Goal: Navigation & Orientation: Find specific page/section

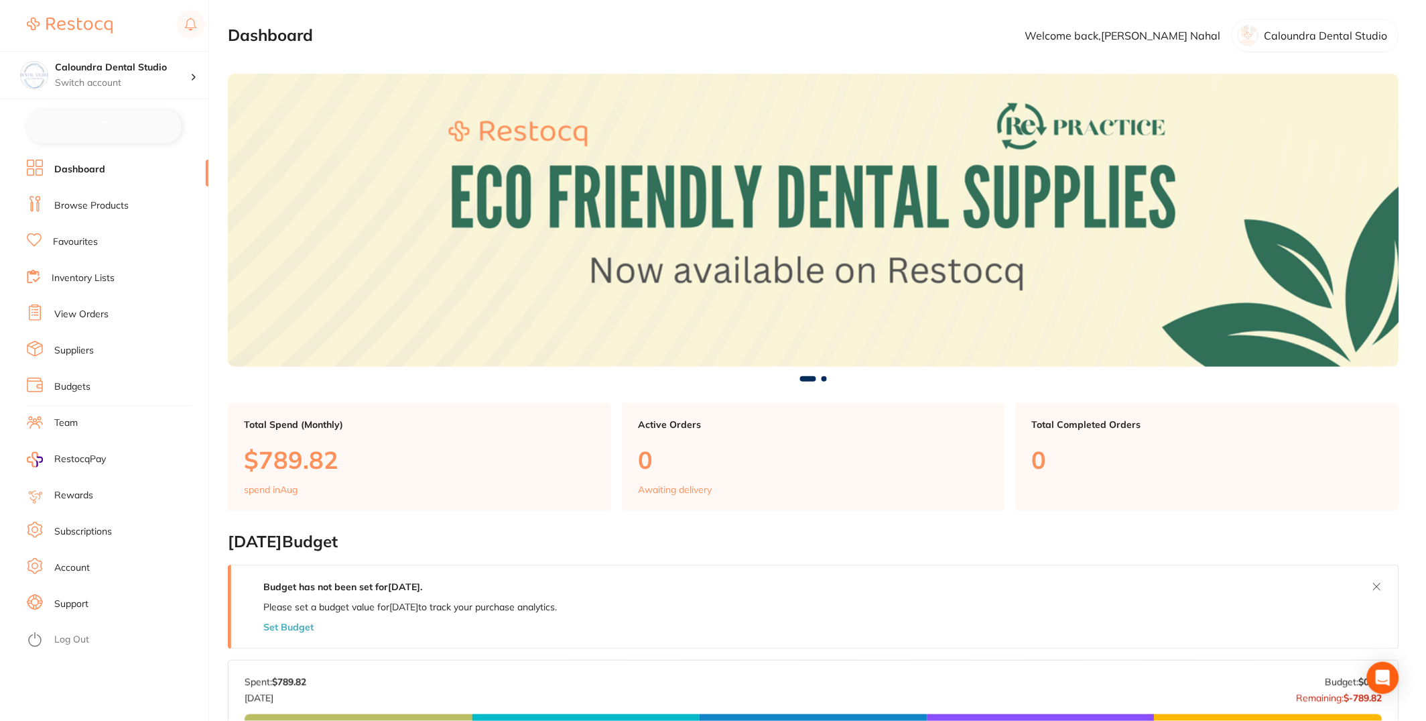
checkbox input "false"
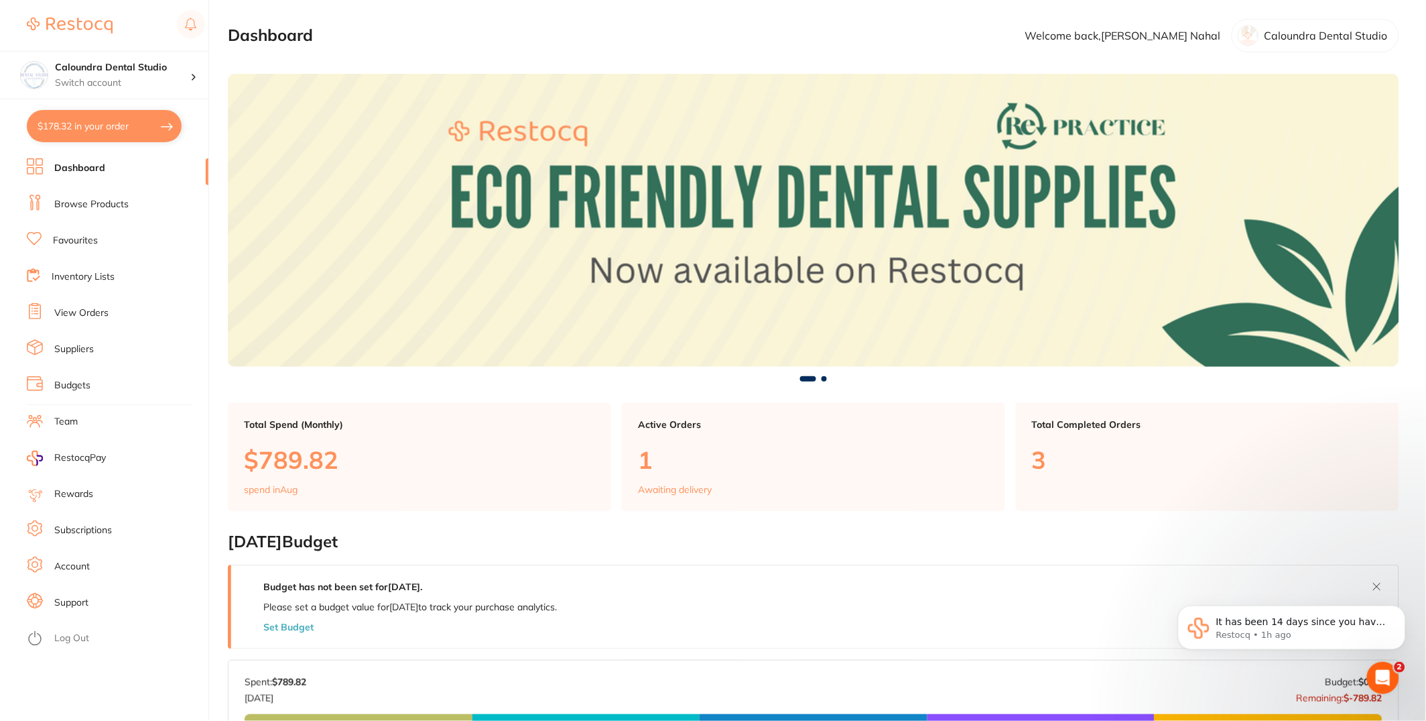
click at [82, 276] on link "Inventory Lists" at bounding box center [83, 276] width 63 height 13
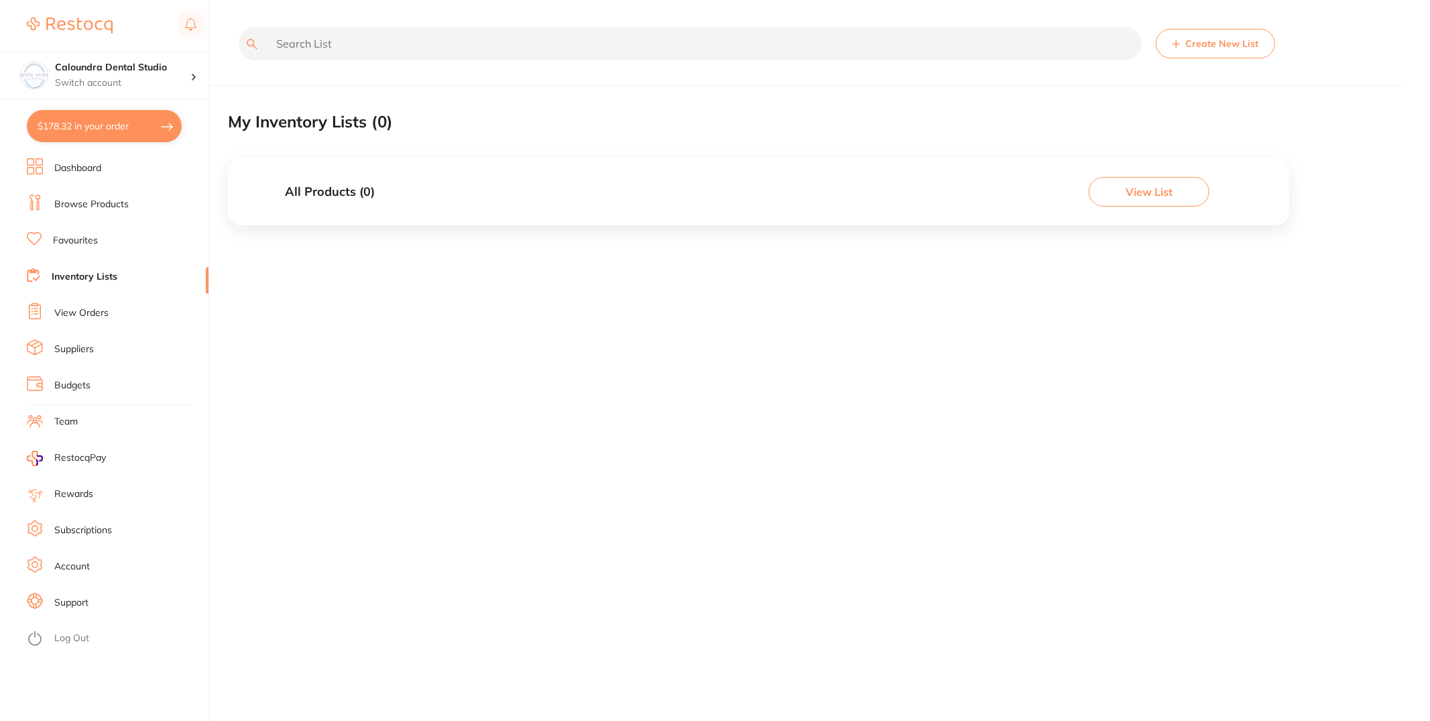
click at [86, 316] on link "View Orders" at bounding box center [81, 312] width 54 height 13
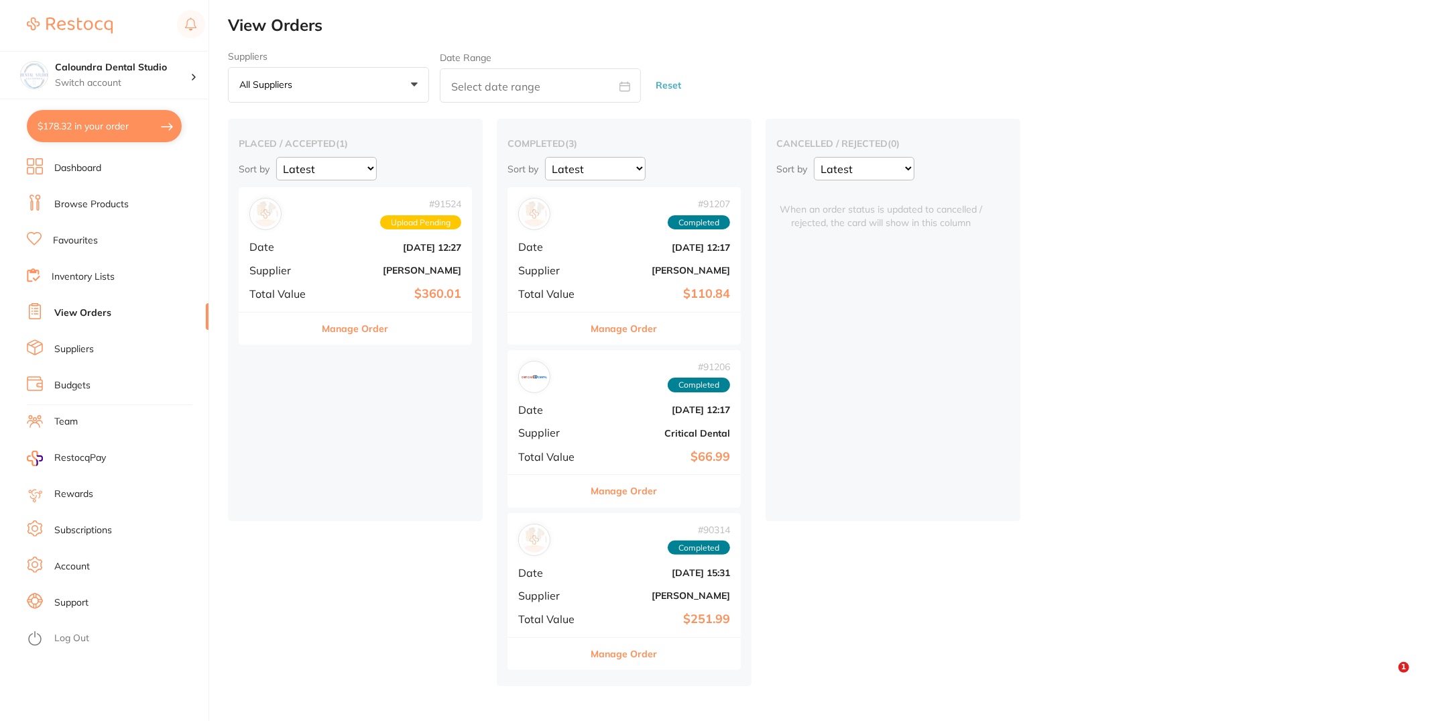
click at [80, 348] on link "Suppliers" at bounding box center [74, 349] width 40 height 13
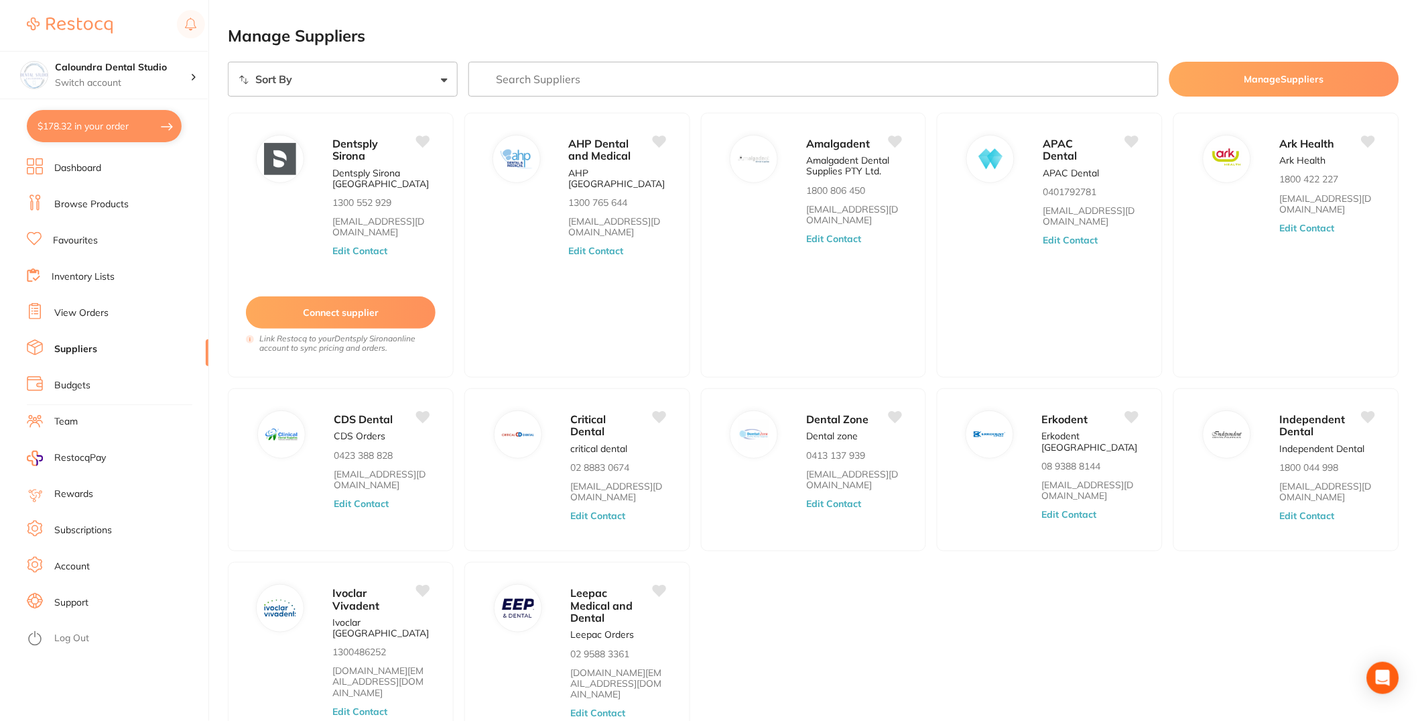
click at [87, 388] on link "Budgets" at bounding box center [72, 385] width 36 height 13
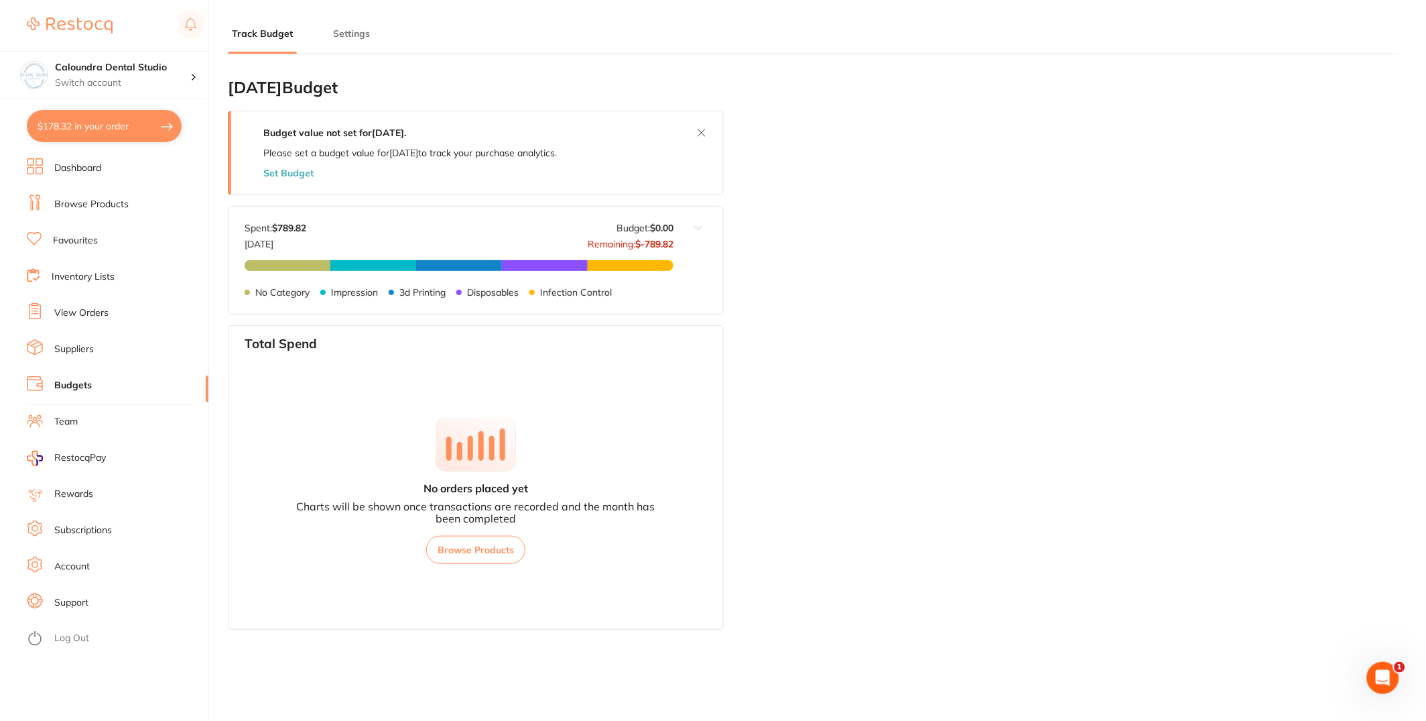
click at [82, 426] on li "Team" at bounding box center [118, 422] width 182 height 20
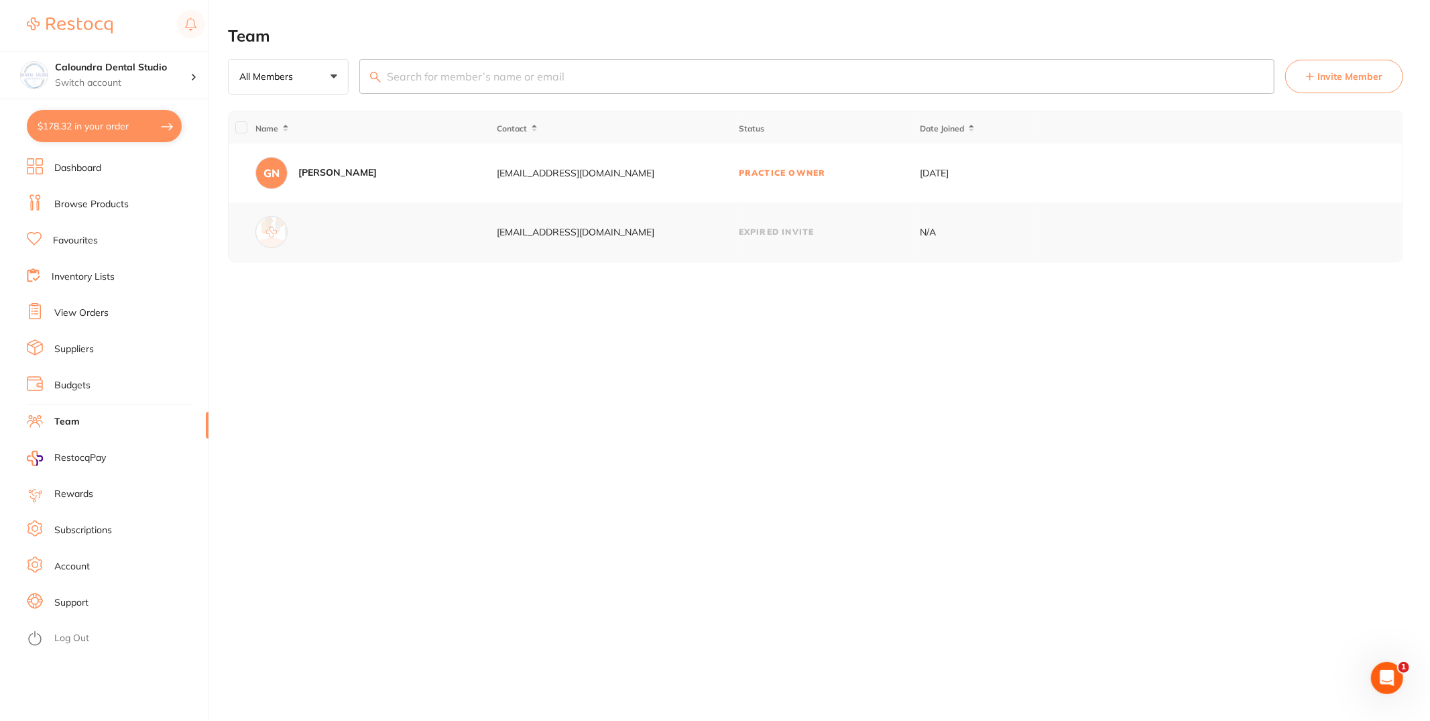
click at [93, 456] on span "RestocqPay" at bounding box center [80, 457] width 52 height 13
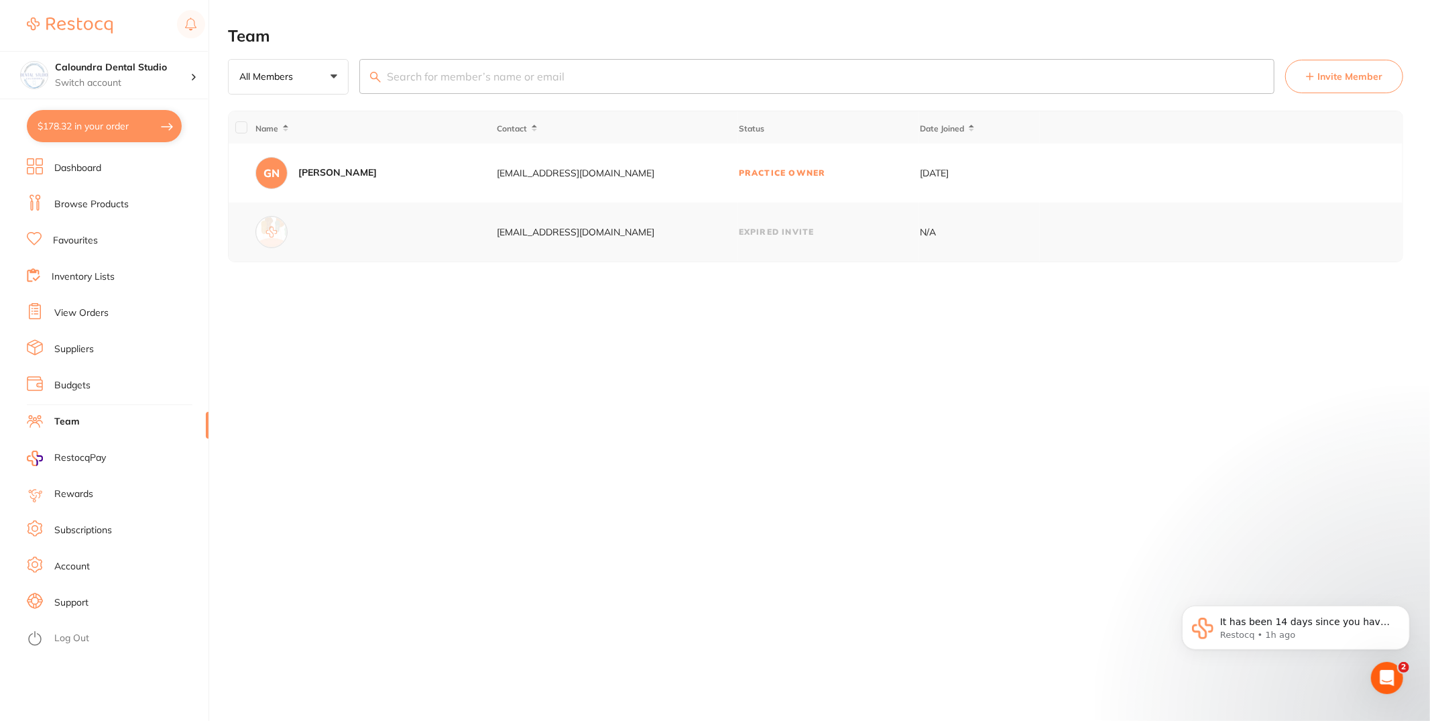
click at [77, 180] on ul "Dashboard Browse Products Favourites Inventory Lists View Orders Suppliers Budg…" at bounding box center [118, 439] width 182 height 562
click at [76, 174] on link "Dashboard" at bounding box center [77, 168] width 47 height 13
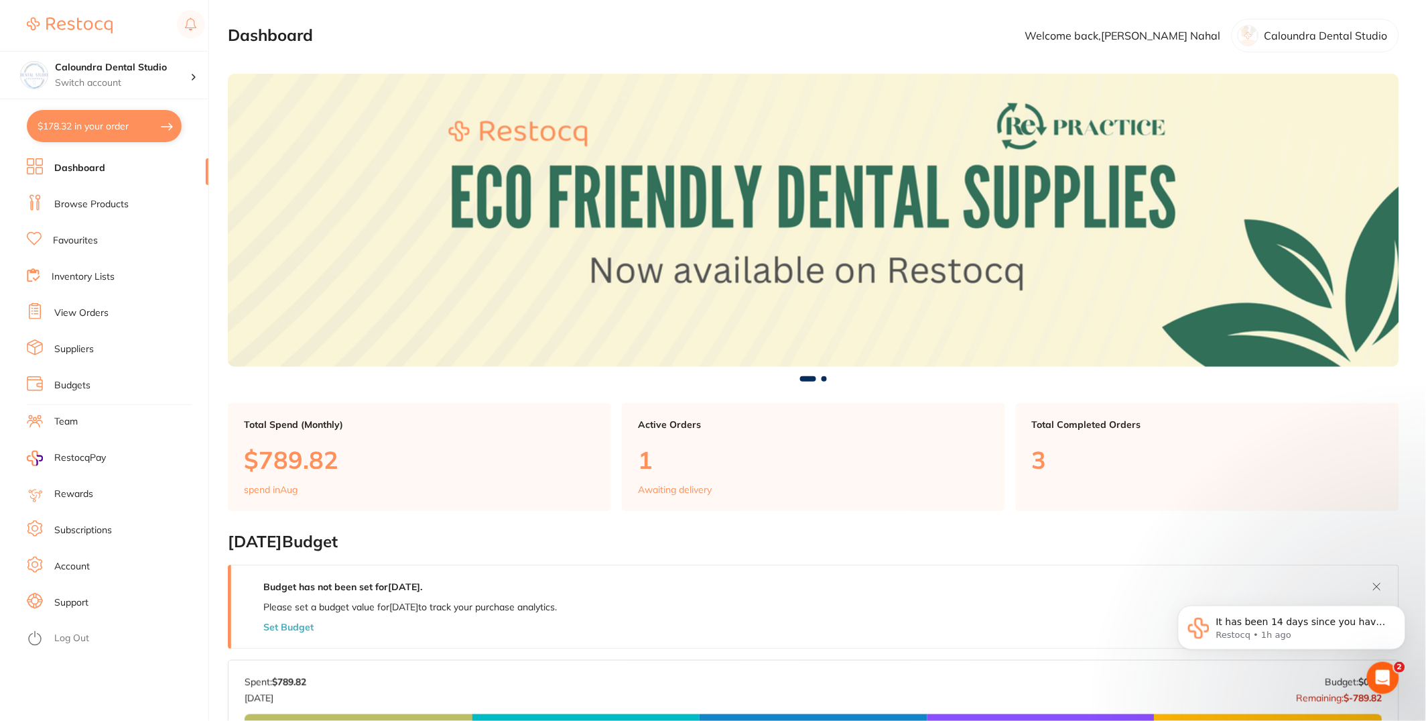
click at [97, 314] on link "View Orders" at bounding box center [81, 312] width 54 height 13
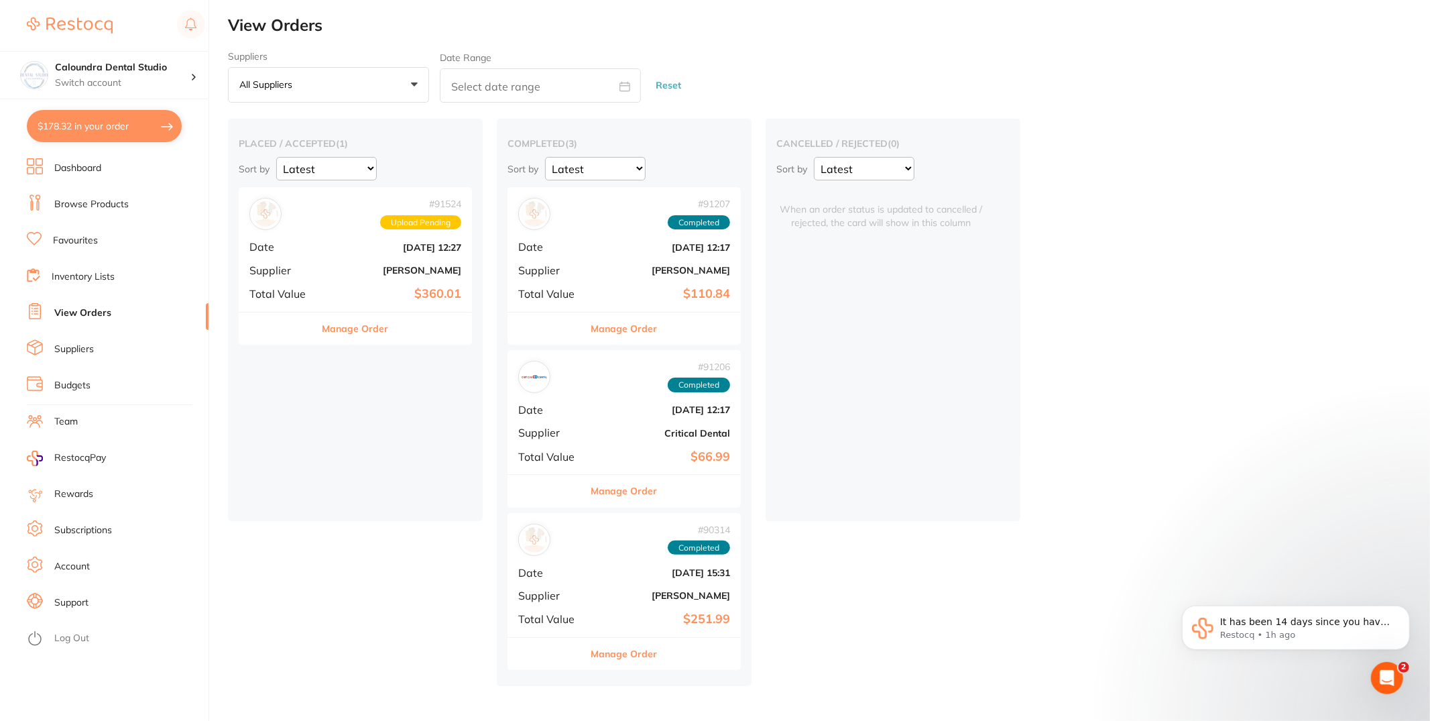
click at [603, 280] on div "# 91207 Completed Date [DATE] 12:17 Supplier [PERSON_NAME] Total Value $110.84" at bounding box center [623, 249] width 233 height 124
click at [76, 391] on link "Budgets" at bounding box center [72, 385] width 36 height 13
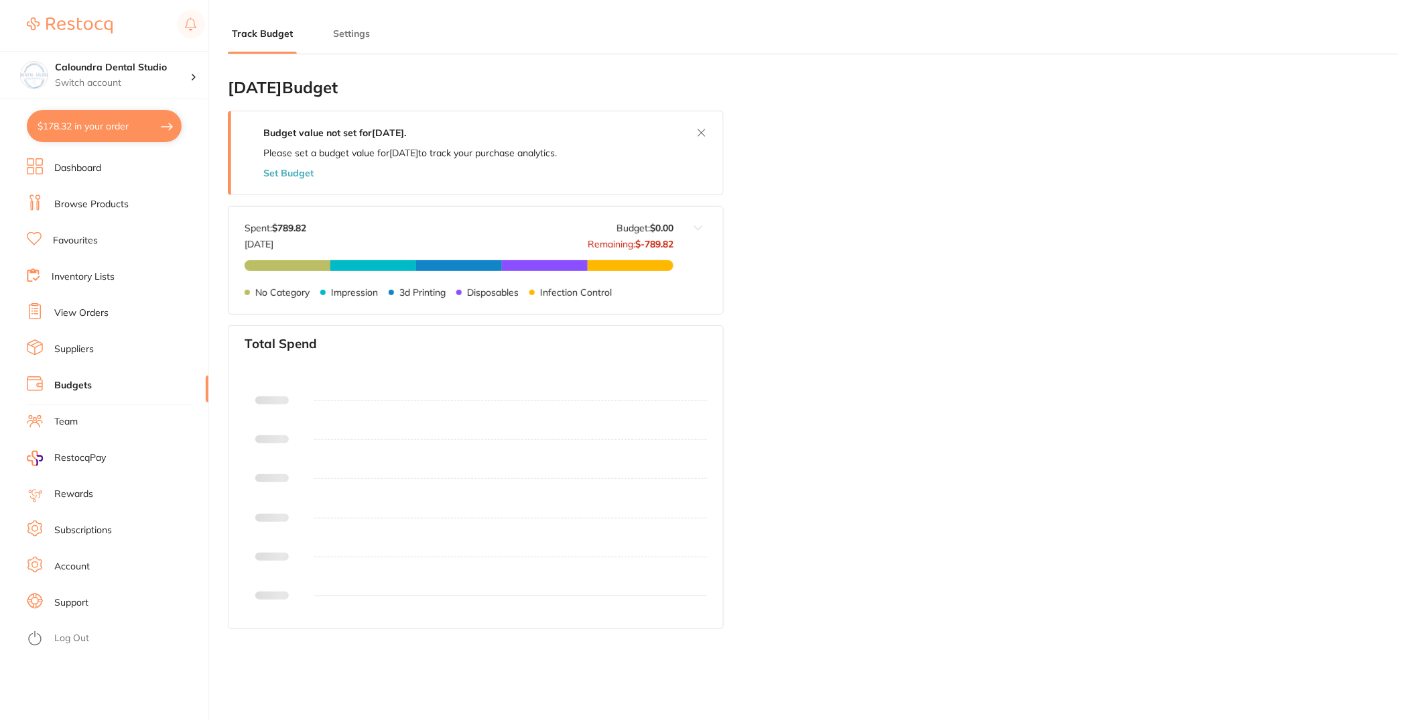
type input "0.0"
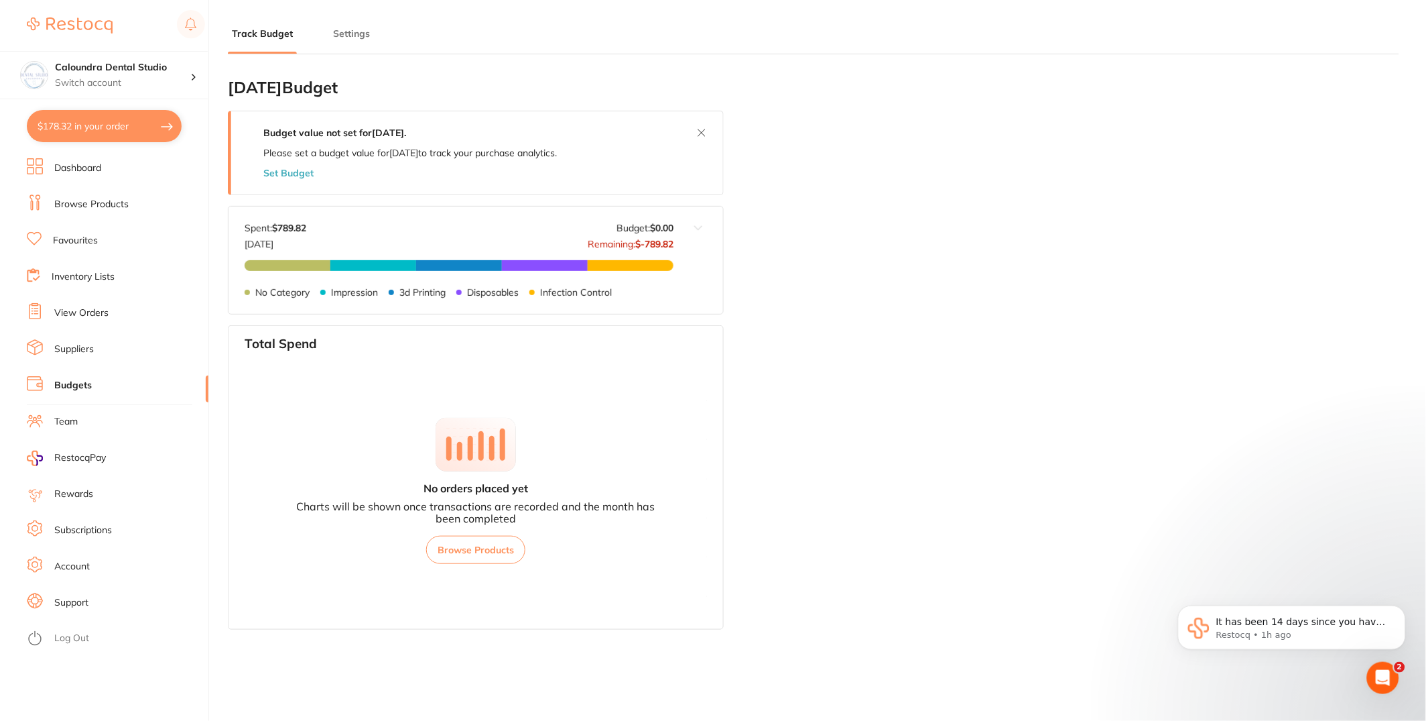
click at [102, 314] on link "View Orders" at bounding box center [81, 312] width 54 height 13
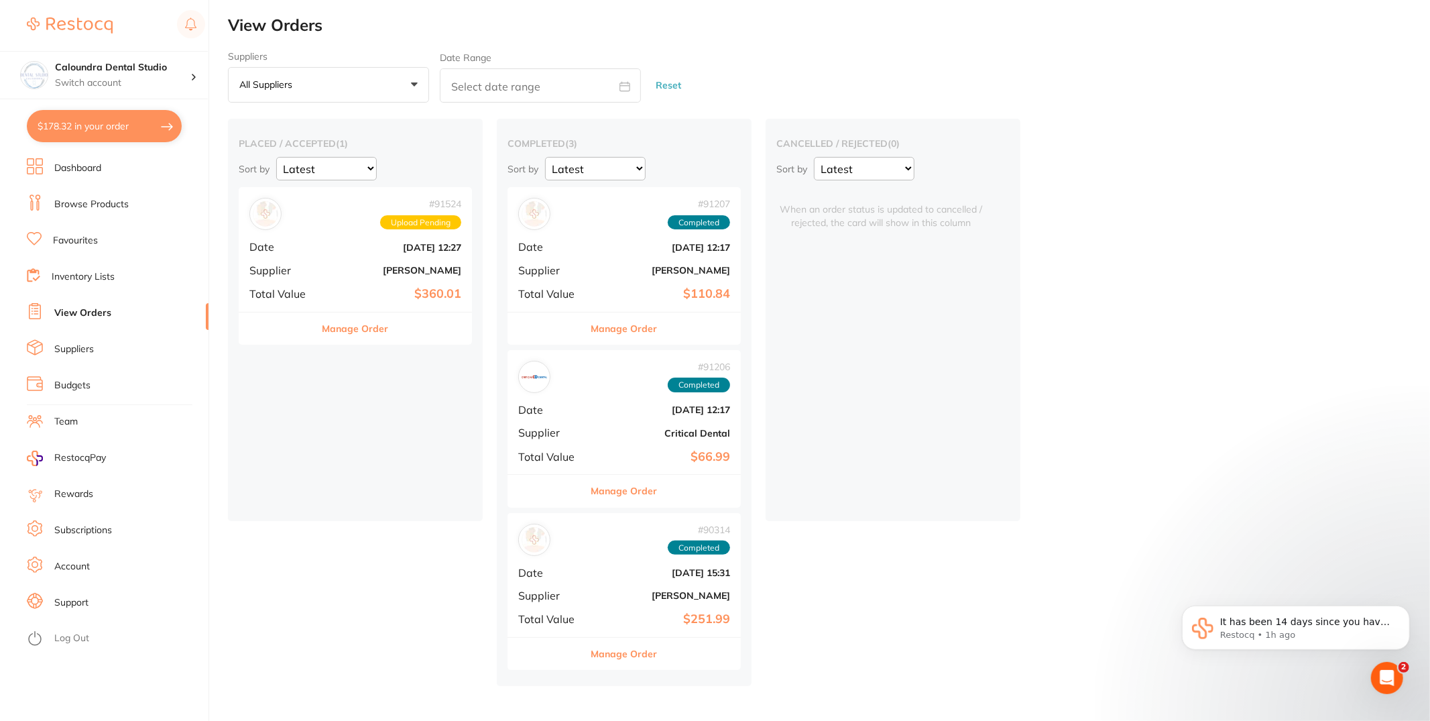
click at [88, 389] on link "Budgets" at bounding box center [72, 385] width 36 height 13
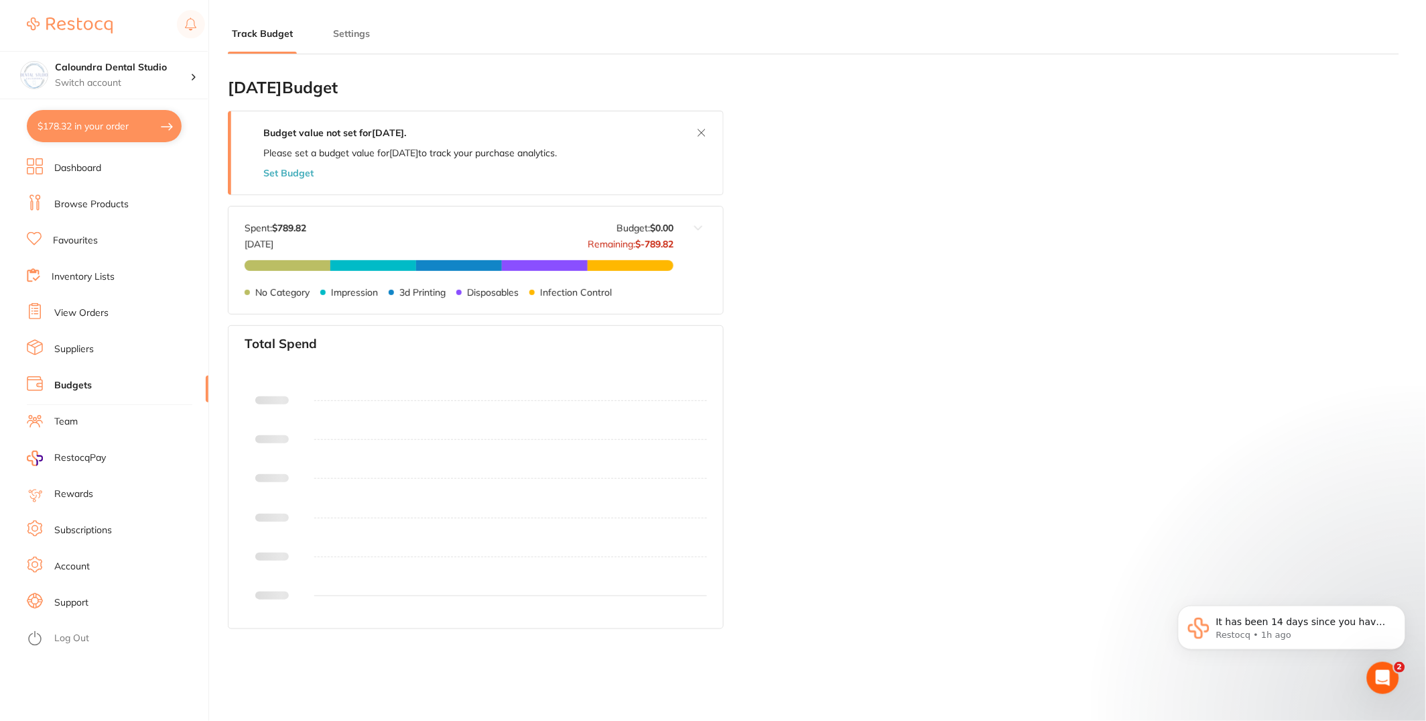
type input "0.0"
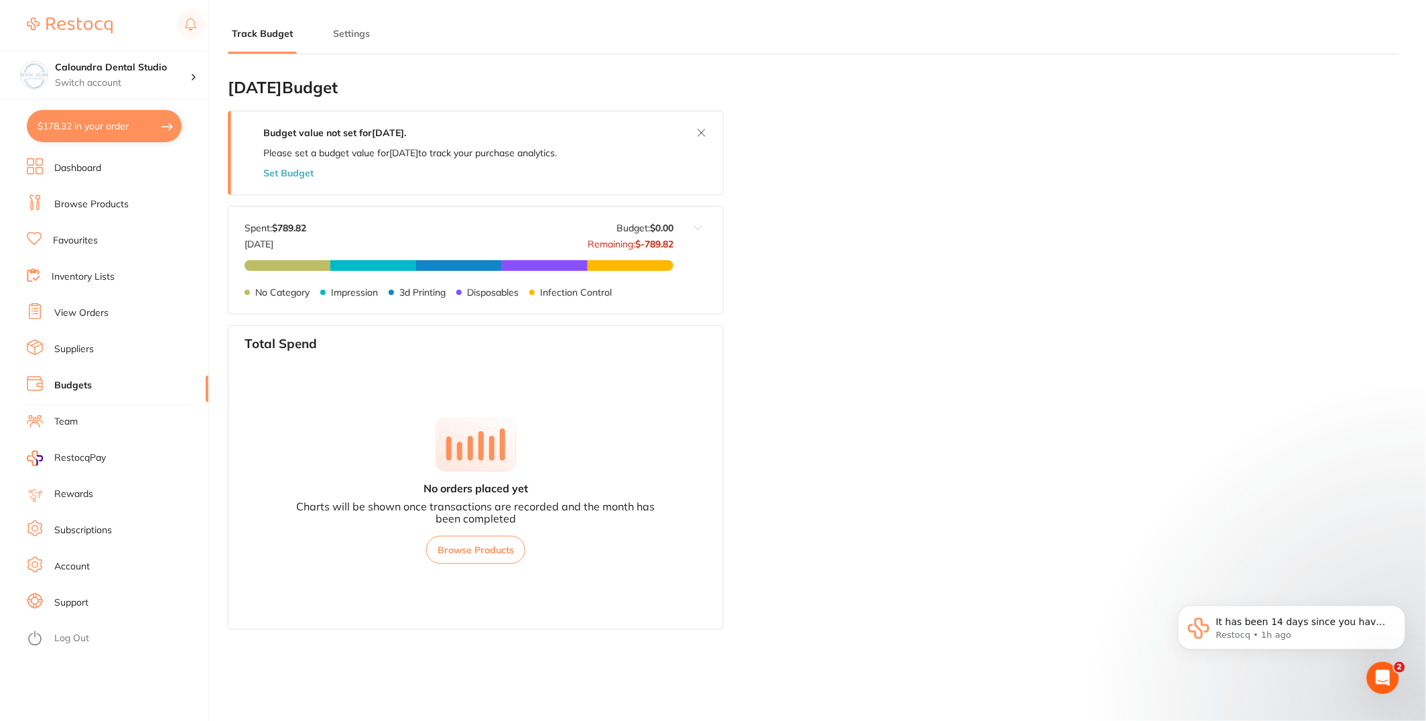
click at [103, 312] on link "View Orders" at bounding box center [81, 312] width 54 height 13
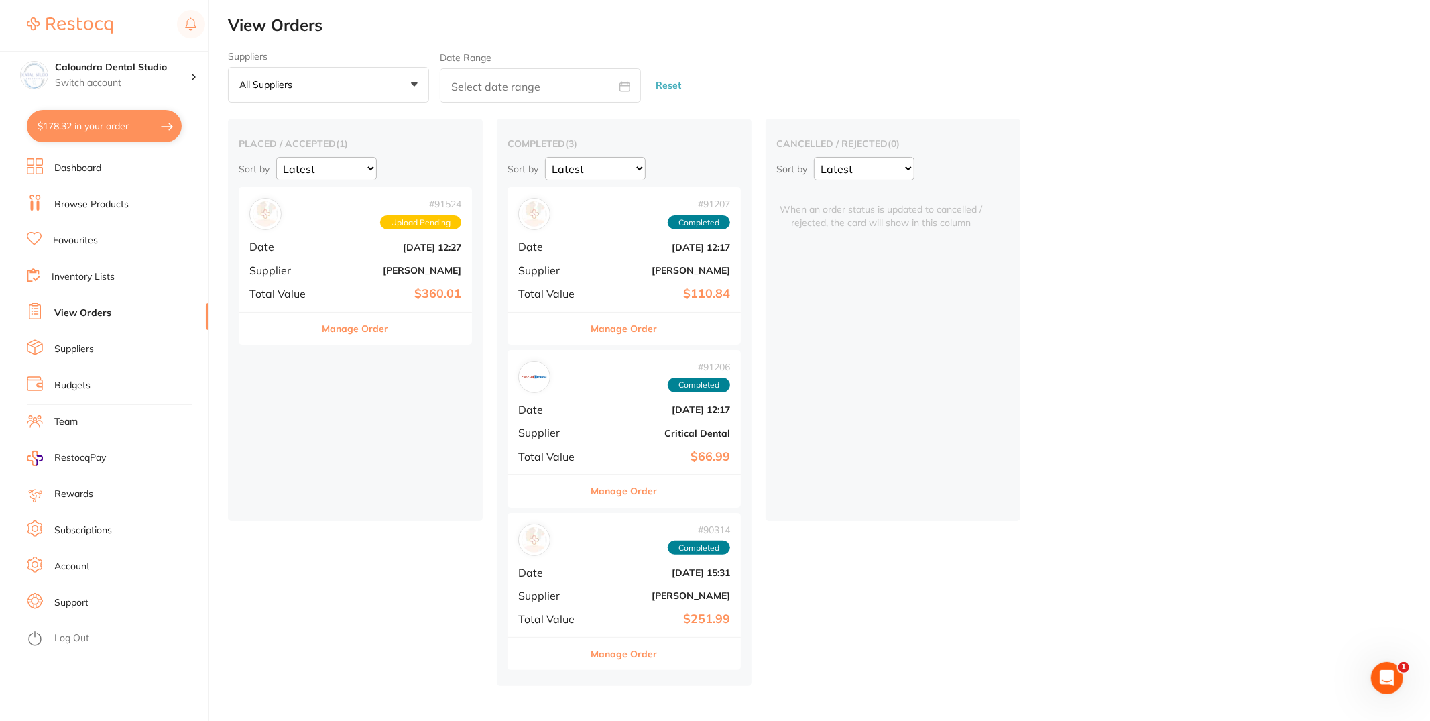
click at [623, 589] on div "# 90314 Completed Date [DATE] 15:31 Supplier [PERSON_NAME] Total Value $251.99" at bounding box center [623, 575] width 233 height 124
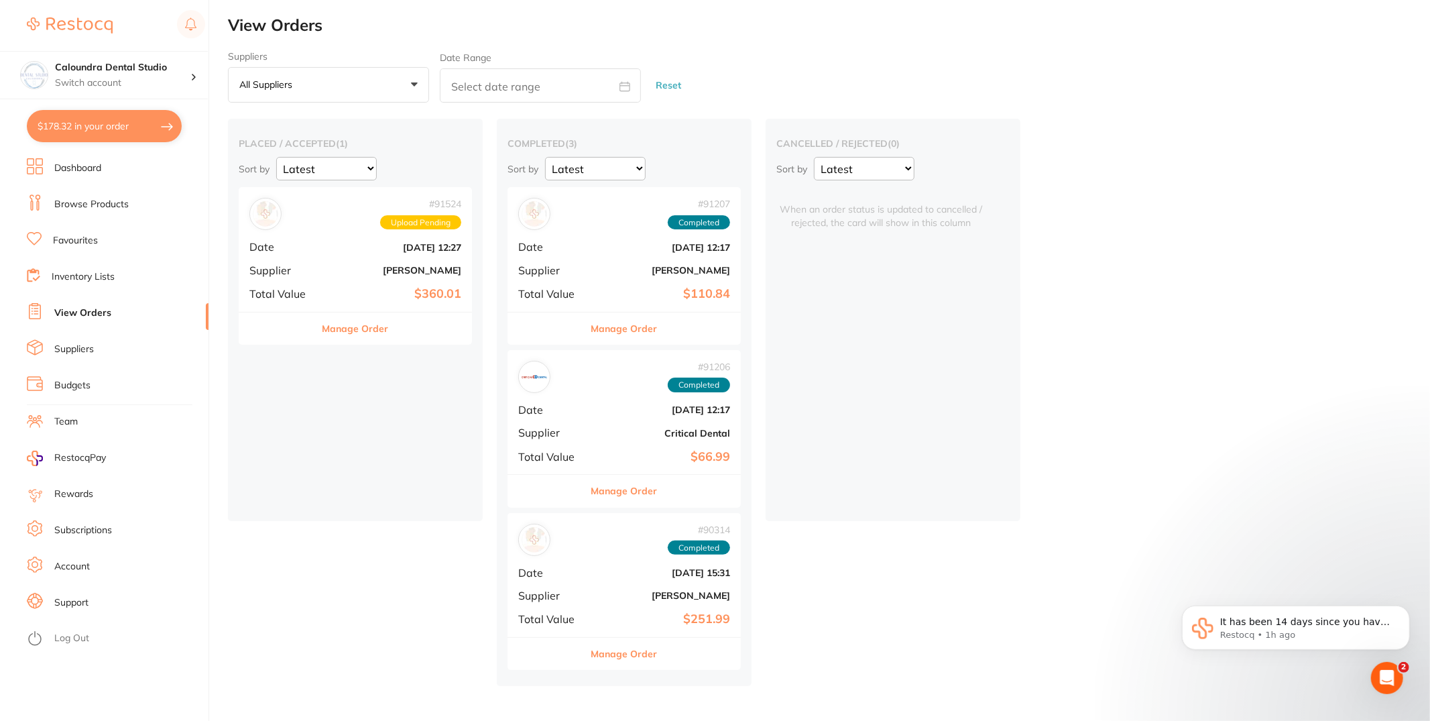
click at [313, 245] on span "Date" at bounding box center [282, 247] width 67 height 12
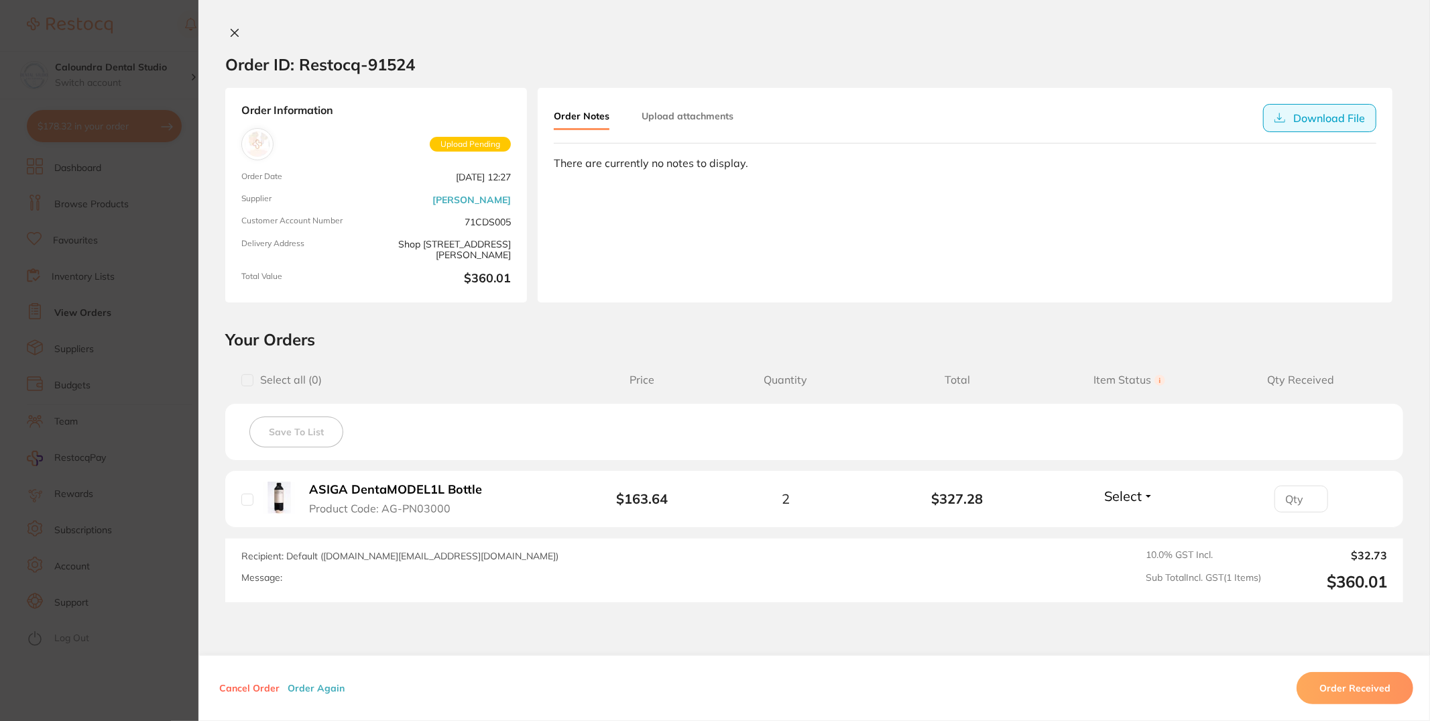
click at [1331, 109] on button "Download File" at bounding box center [1319, 118] width 113 height 28
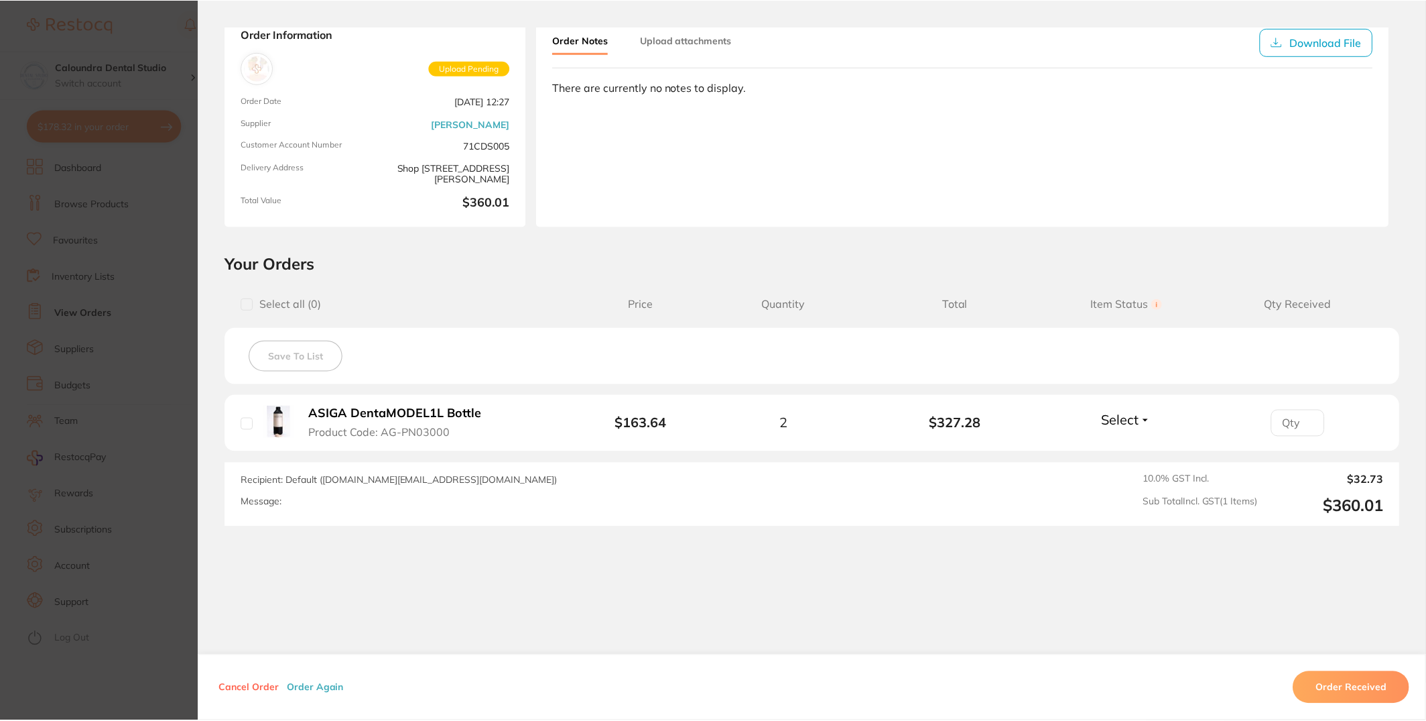
scroll to position [81, 0]
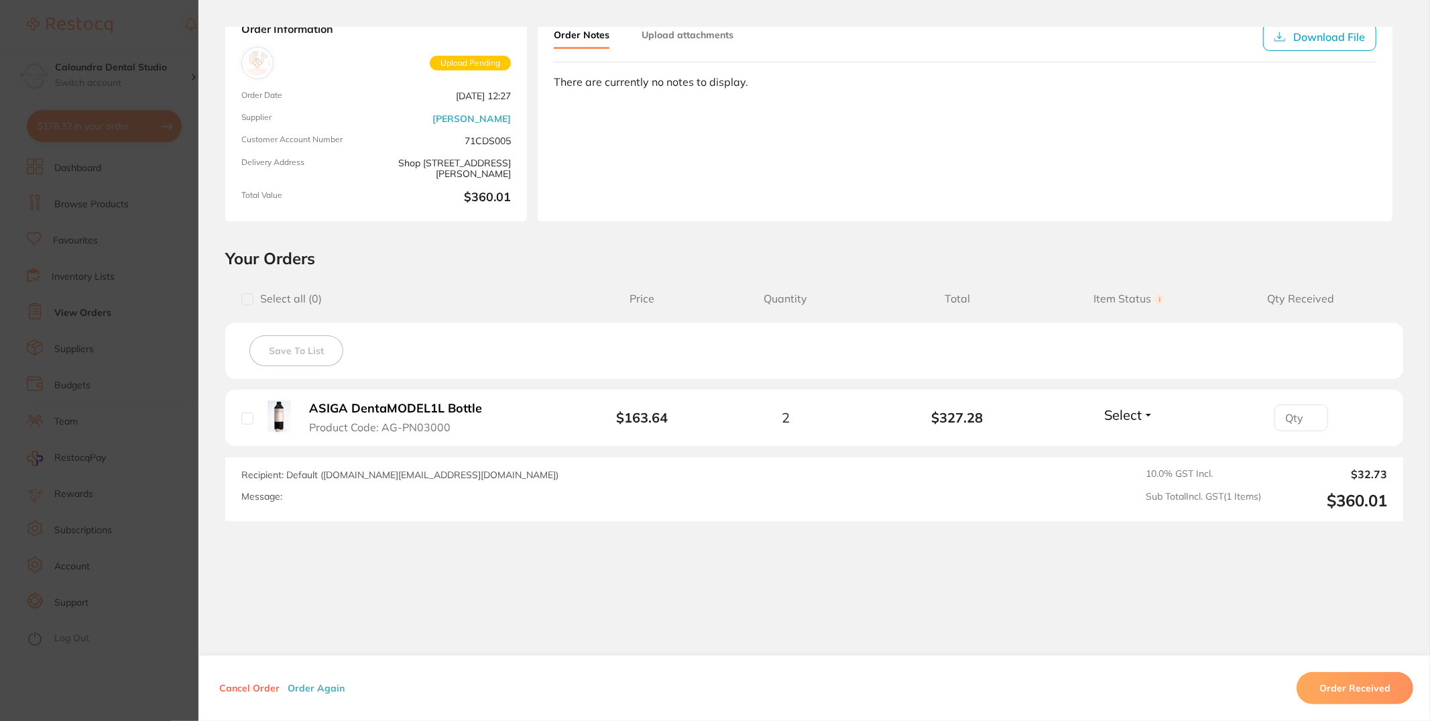
click at [144, 86] on section "Order ID: Restocq- 91524 Order Information Upload Pending Order Date [DATE] 12:…" at bounding box center [715, 360] width 1430 height 721
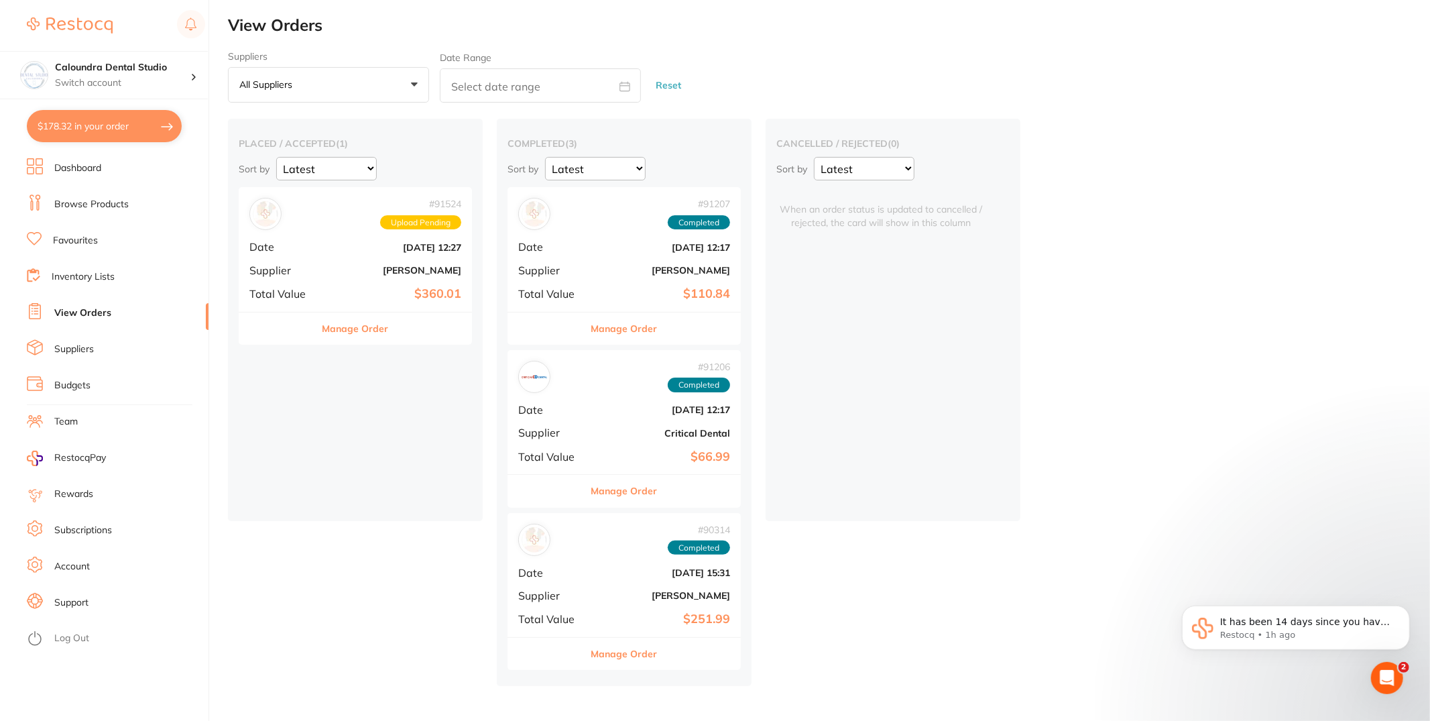
click at [58, 522] on li "Subscriptions" at bounding box center [118, 530] width 182 height 20
click at [123, 389] on li "Budgets" at bounding box center [118, 385] width 182 height 20
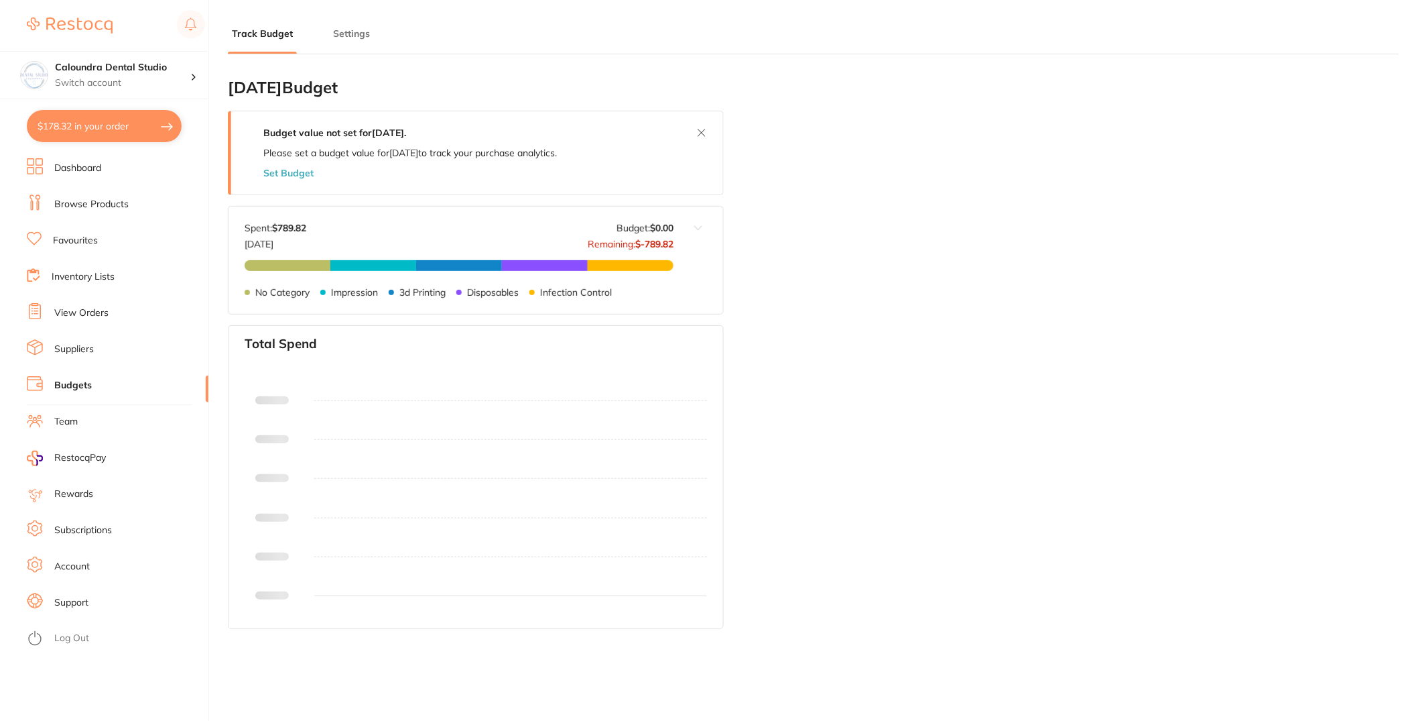
type input "0.0"
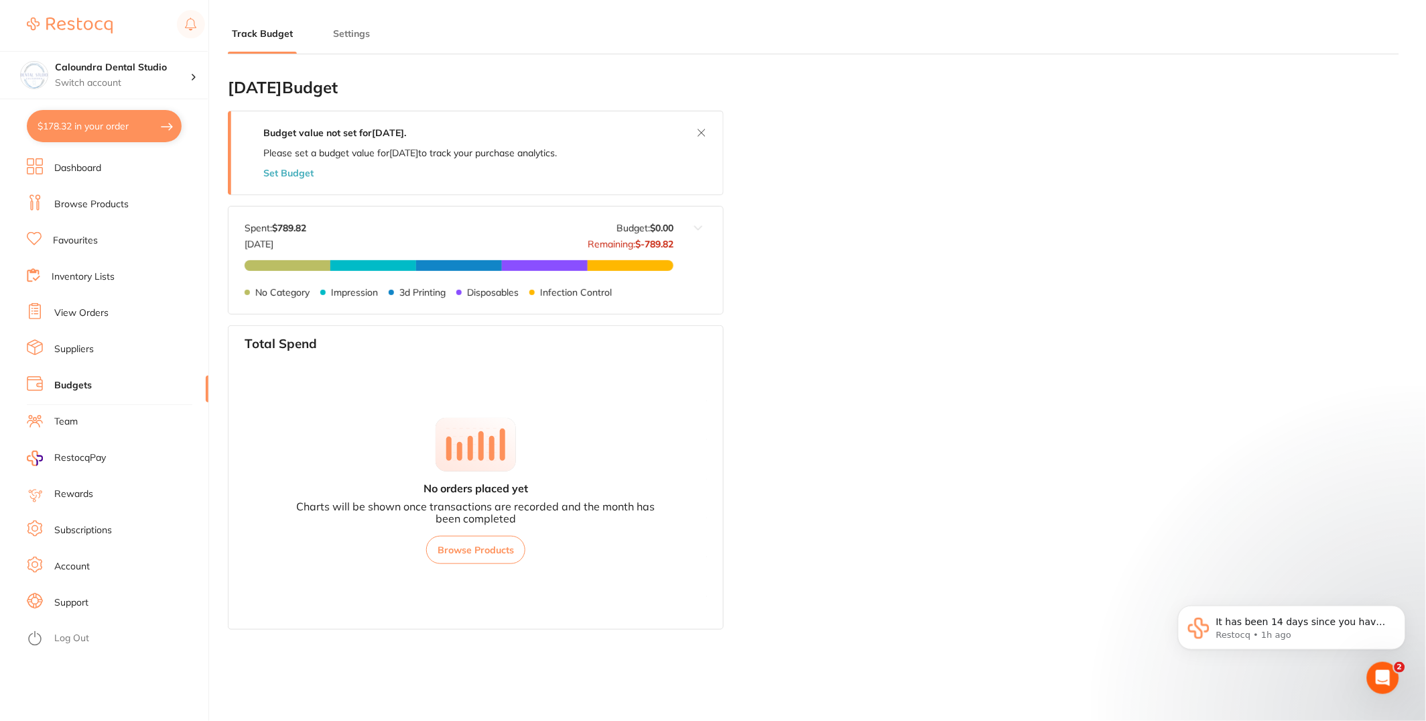
click at [76, 530] on link "Subscriptions" at bounding box center [83, 529] width 58 height 13
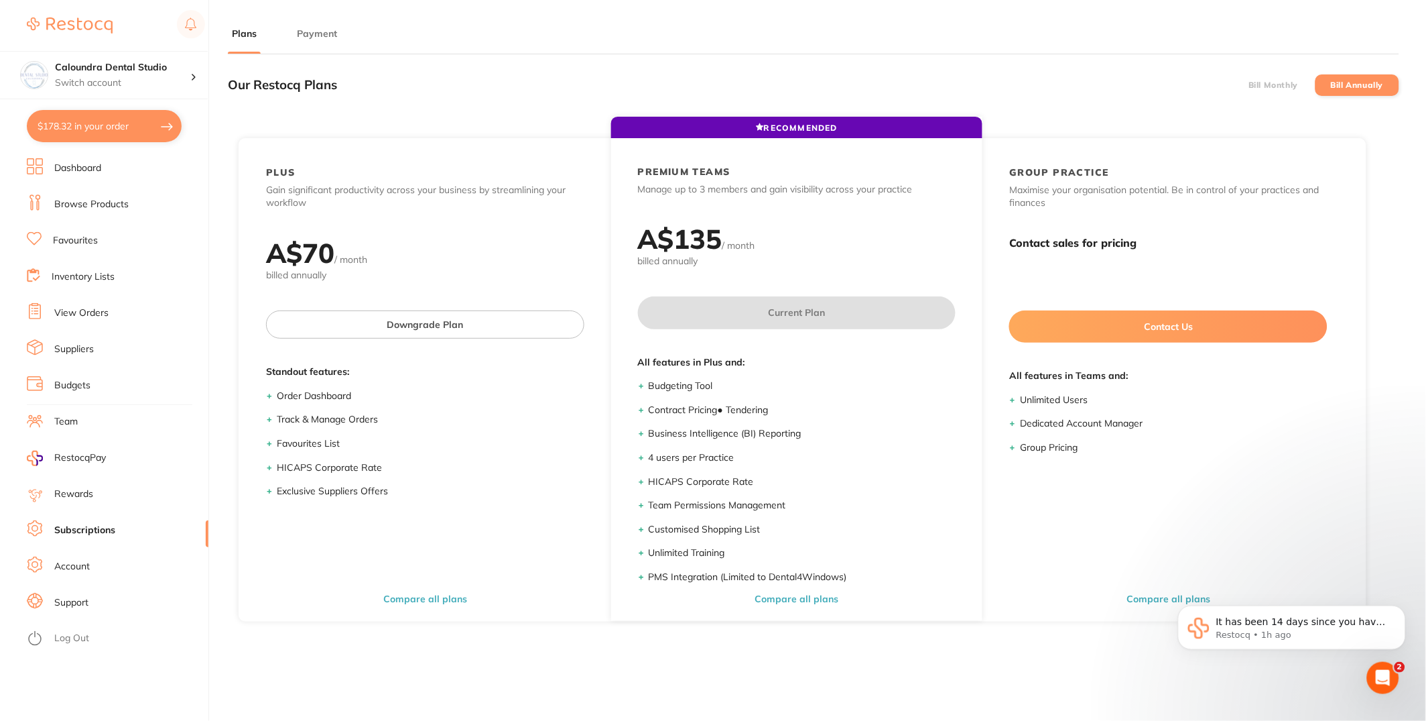
click at [87, 351] on link "Suppliers" at bounding box center [74, 349] width 40 height 13
